Goal: Information Seeking & Learning: Learn about a topic

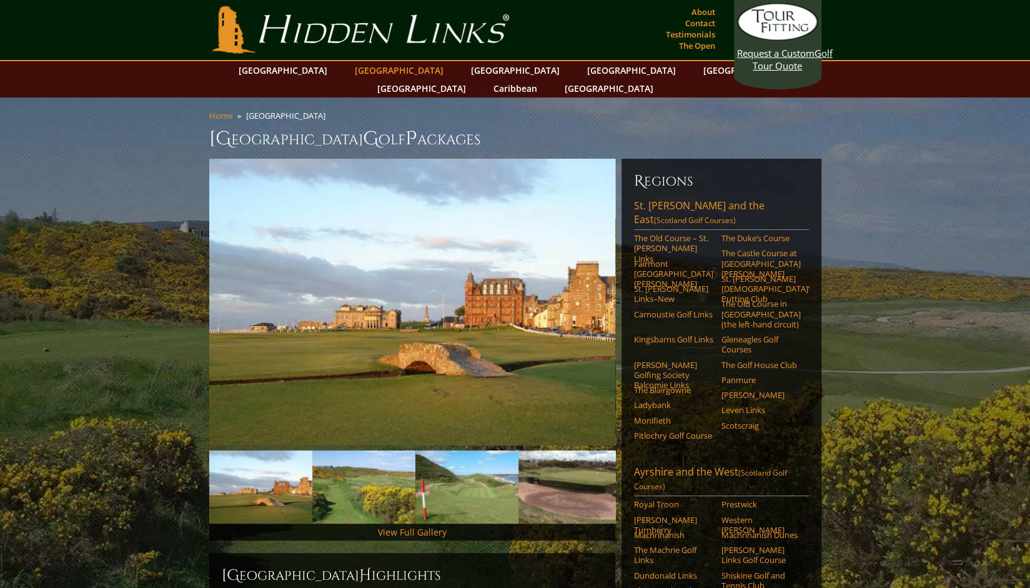
click at [387, 67] on link "[GEOGRAPHIC_DATA]" at bounding box center [399, 70] width 101 height 18
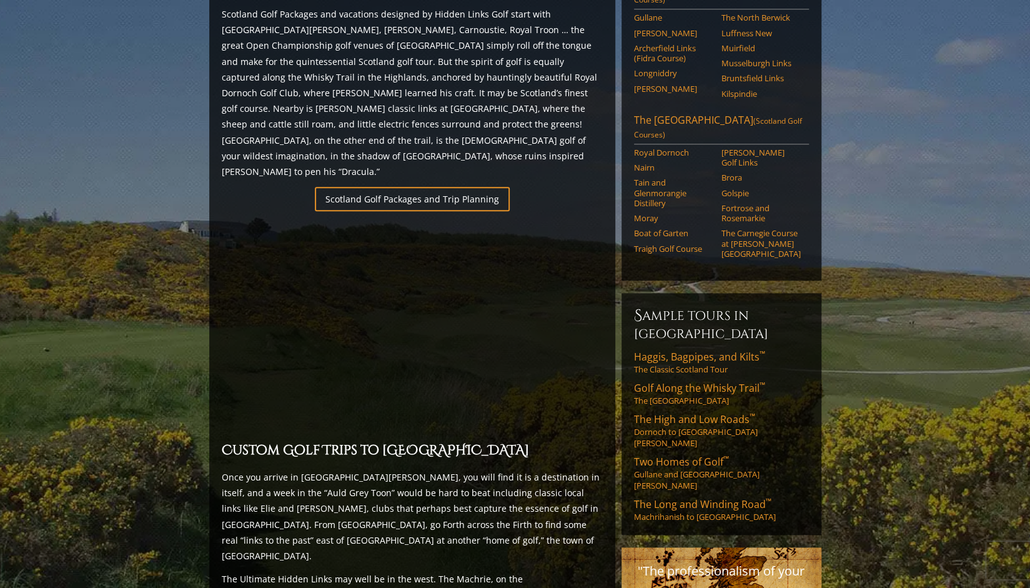
scroll to position [761, 0]
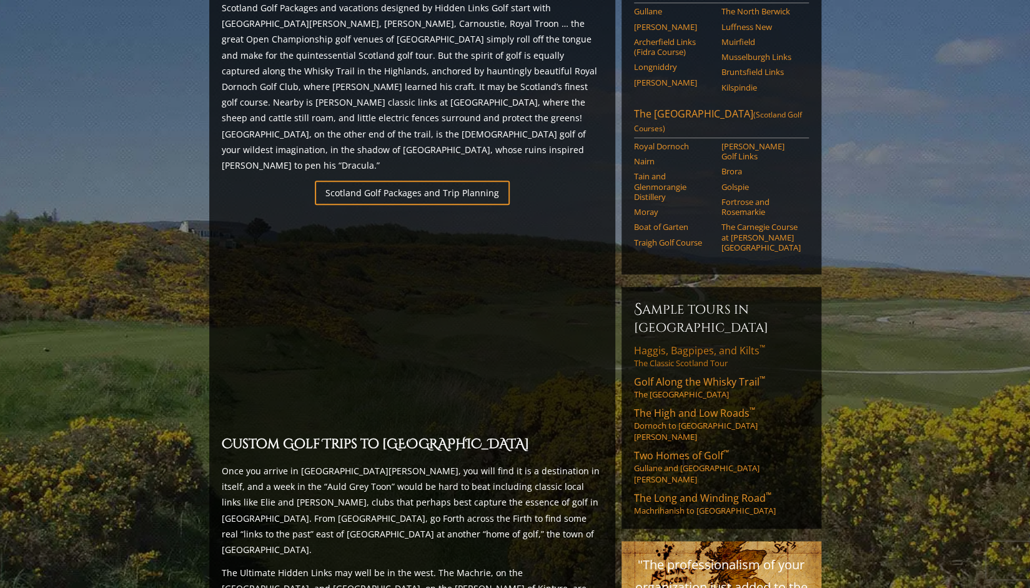
click at [700, 344] on span "Haggis, Bagpipes, and Kilts ™" at bounding box center [699, 351] width 131 height 14
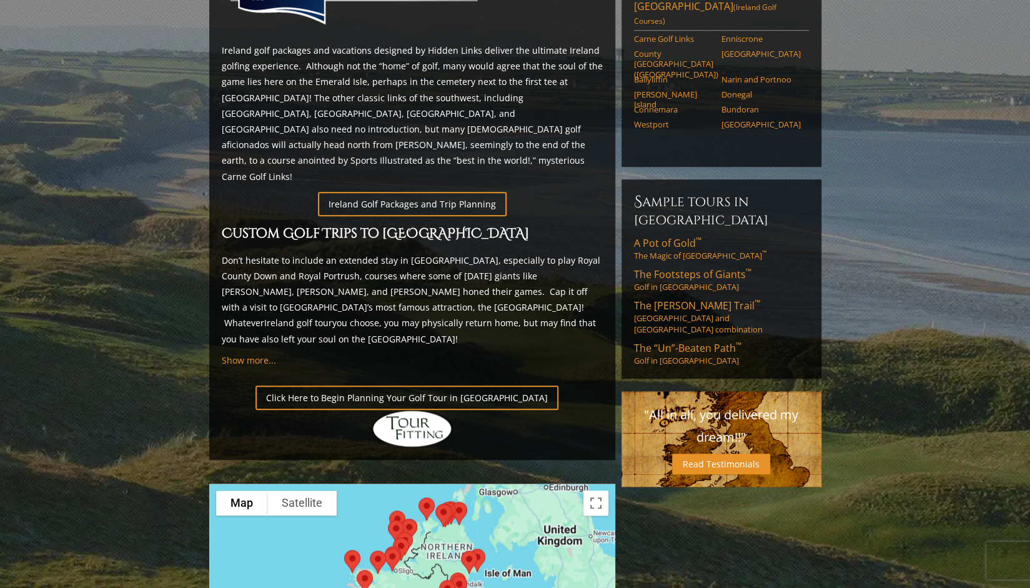
scroll to position [630, 0]
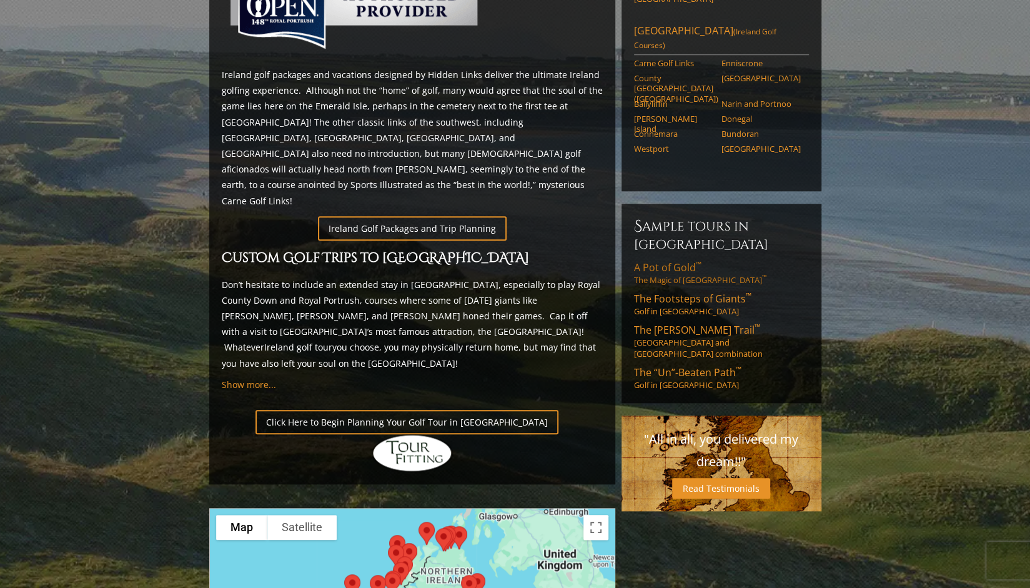
click at [677, 261] on span "A Pot of Gold ™" at bounding box center [667, 268] width 67 height 14
